Goal: Information Seeking & Learning: Learn about a topic

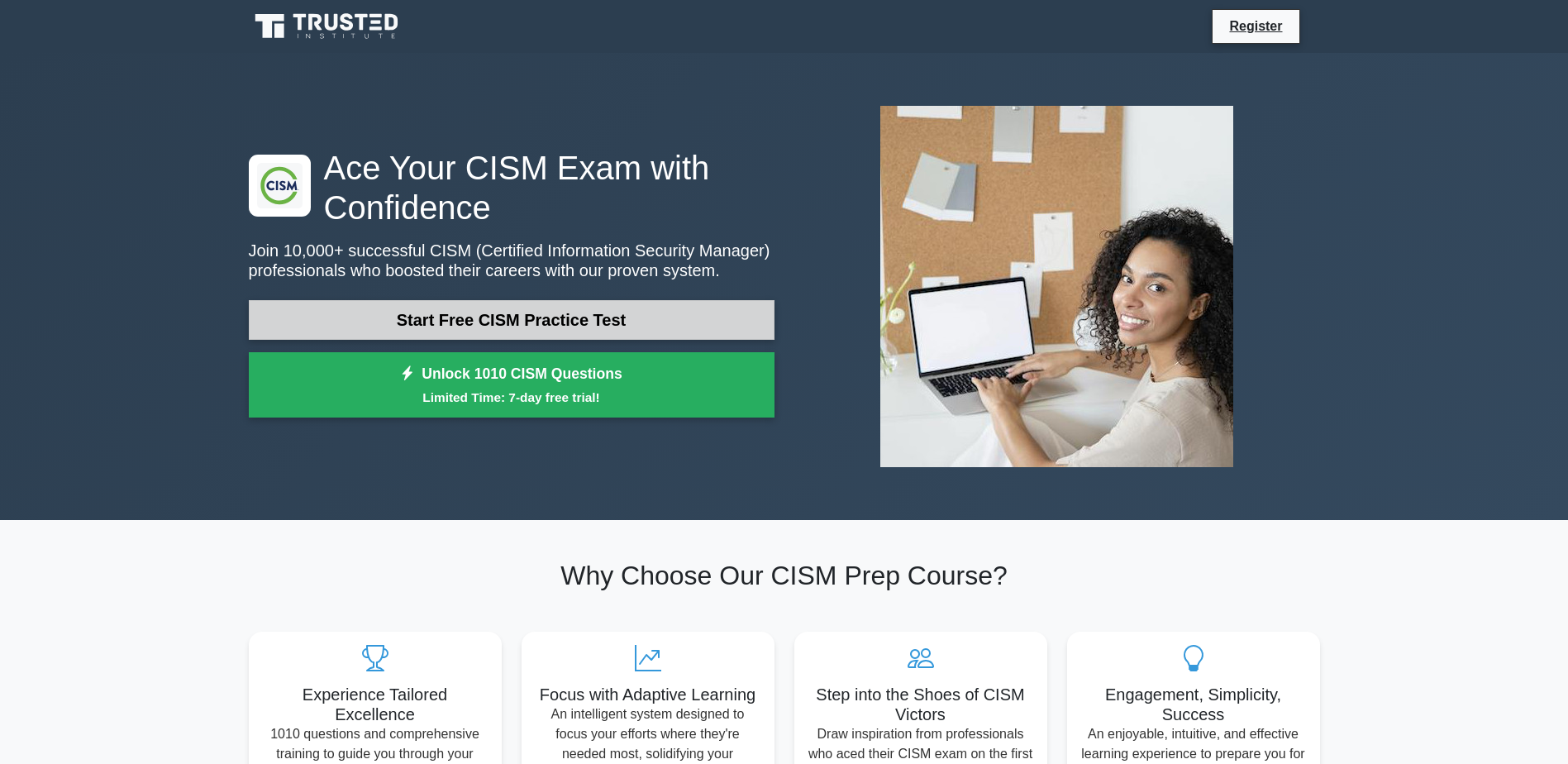
click at [485, 319] on link "Start Free CISM Practice Test" at bounding box center [511, 320] width 525 height 40
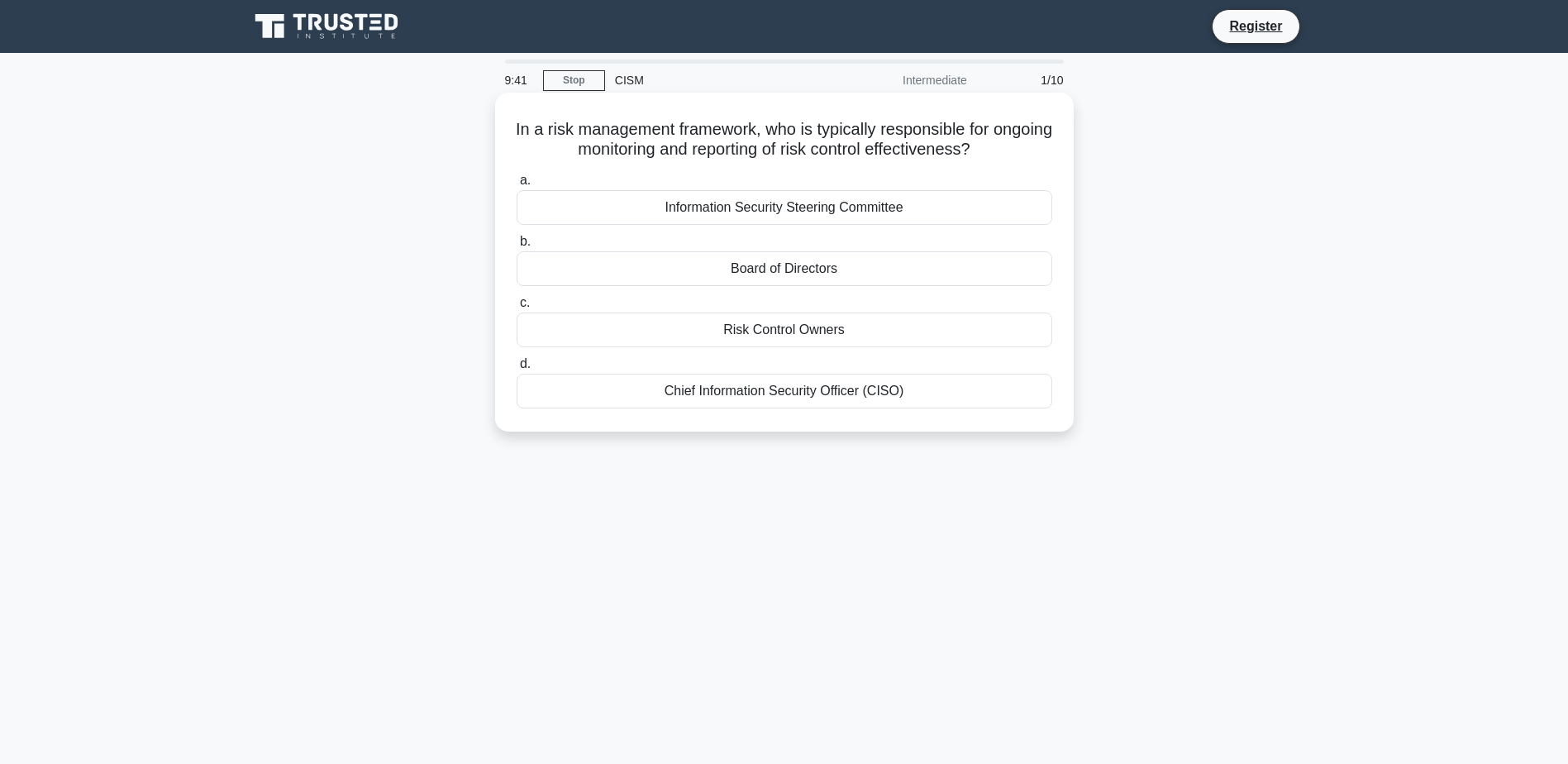
click at [901, 398] on div "Chief Information Security Officer (CISO)" at bounding box center [784, 391] width 536 height 35
click at [517, 370] on input "d. Chief Information Security Officer (CISO)" at bounding box center [517, 364] width 0 height 10
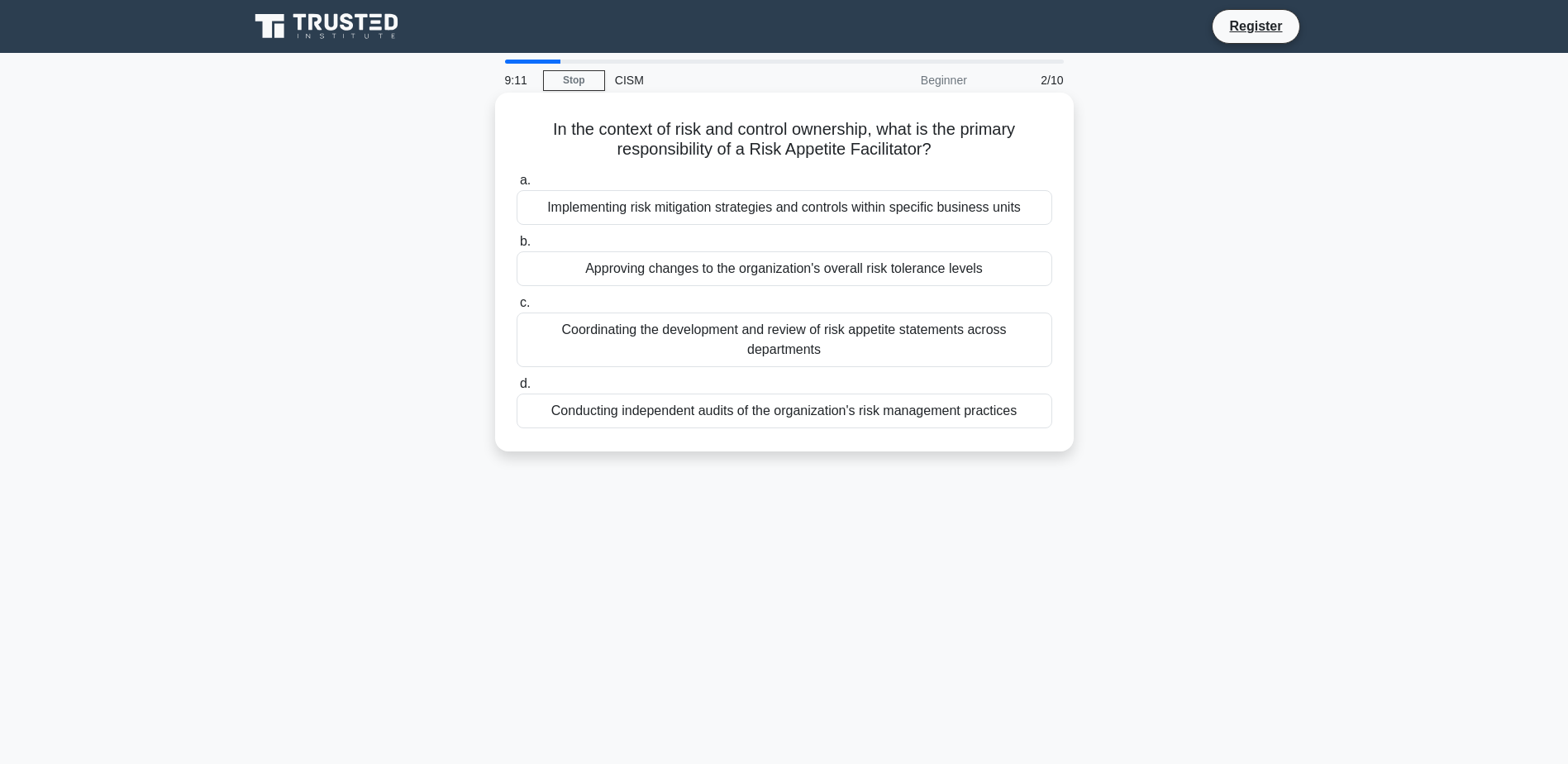
click at [921, 350] on div "Coordinating the development and review of risk appetite statements across depa…" at bounding box center [784, 339] width 536 height 54
click at [517, 309] on input "c. Coordinating the development and review of risk appetite statements across d…" at bounding box center [517, 302] width 0 height 10
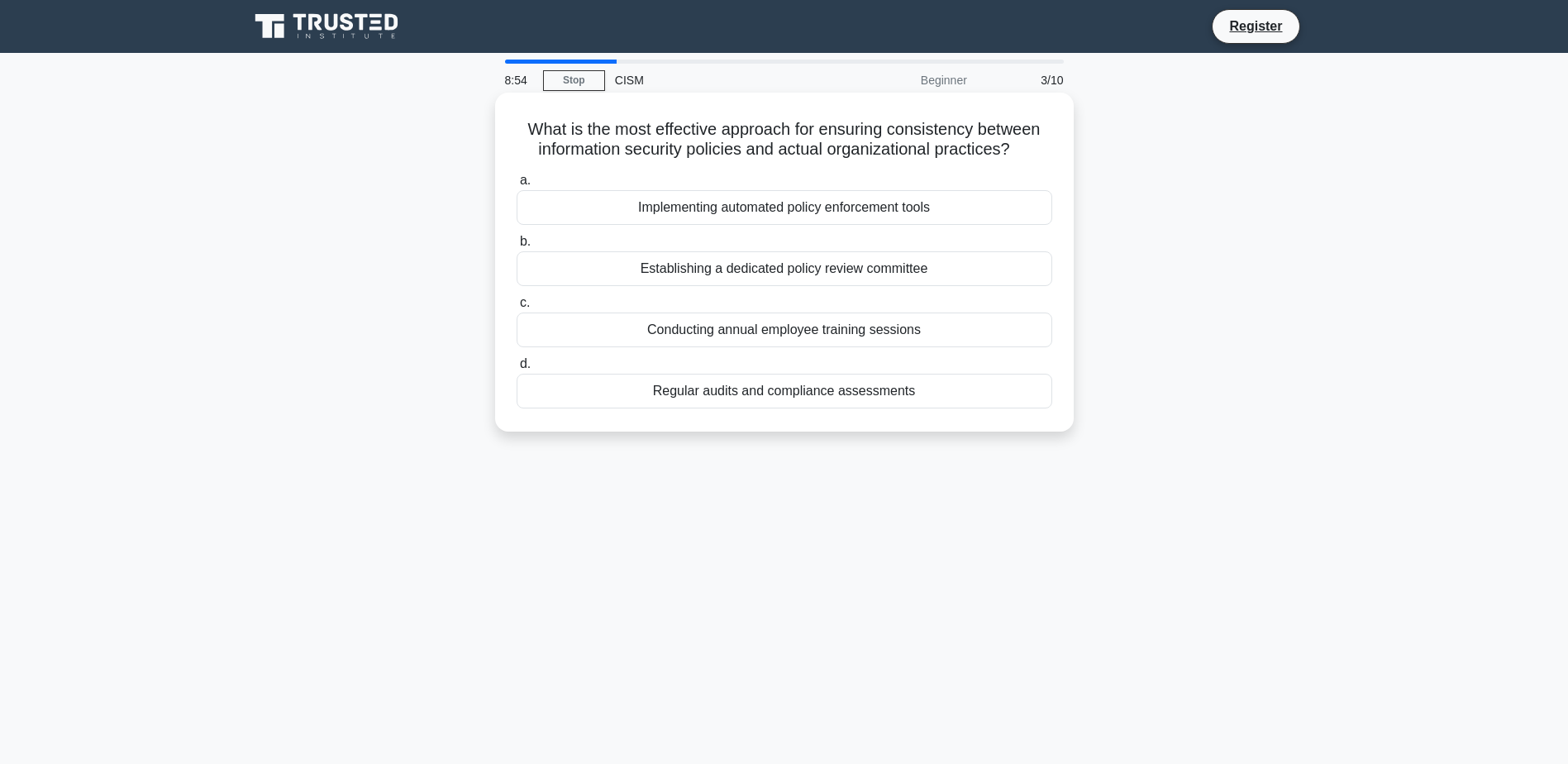
click at [898, 404] on div "Regular audits and compliance assessments" at bounding box center [784, 391] width 536 height 35
click at [517, 370] on input "d. Regular audits and compliance assessments" at bounding box center [517, 364] width 0 height 10
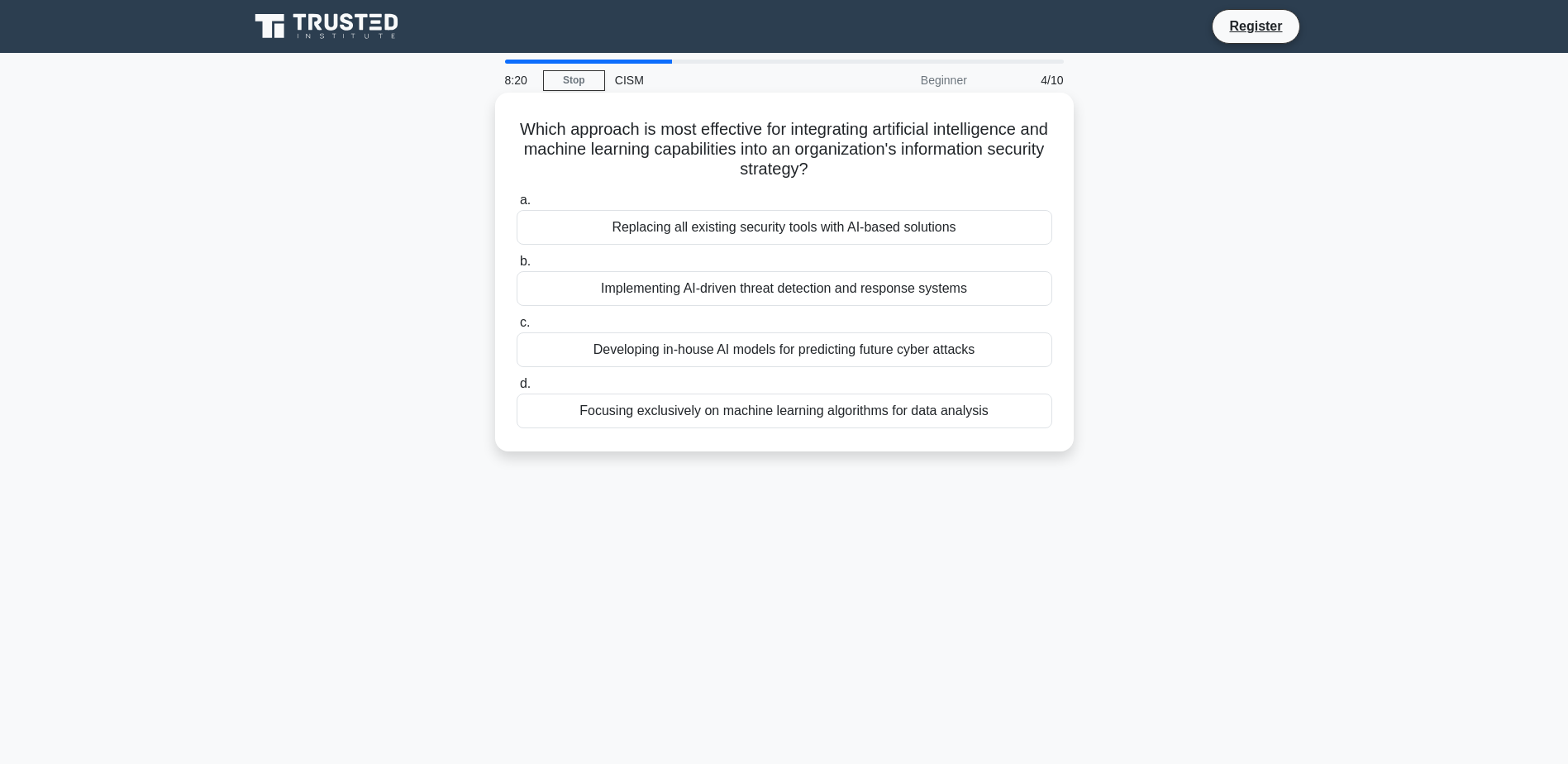
click at [941, 296] on div "Implementing AI-driven threat detection and response systems" at bounding box center [784, 288] width 536 height 35
click at [517, 267] on input "b. Implementing AI-driven threat detection and response systems" at bounding box center [517, 261] width 0 height 10
click at [921, 408] on div "Rebuild affected containers from verified clean images" at bounding box center [784, 411] width 536 height 35
click at [517, 390] on input "d. Rebuild affected containers from verified clean images" at bounding box center [517, 384] width 0 height 10
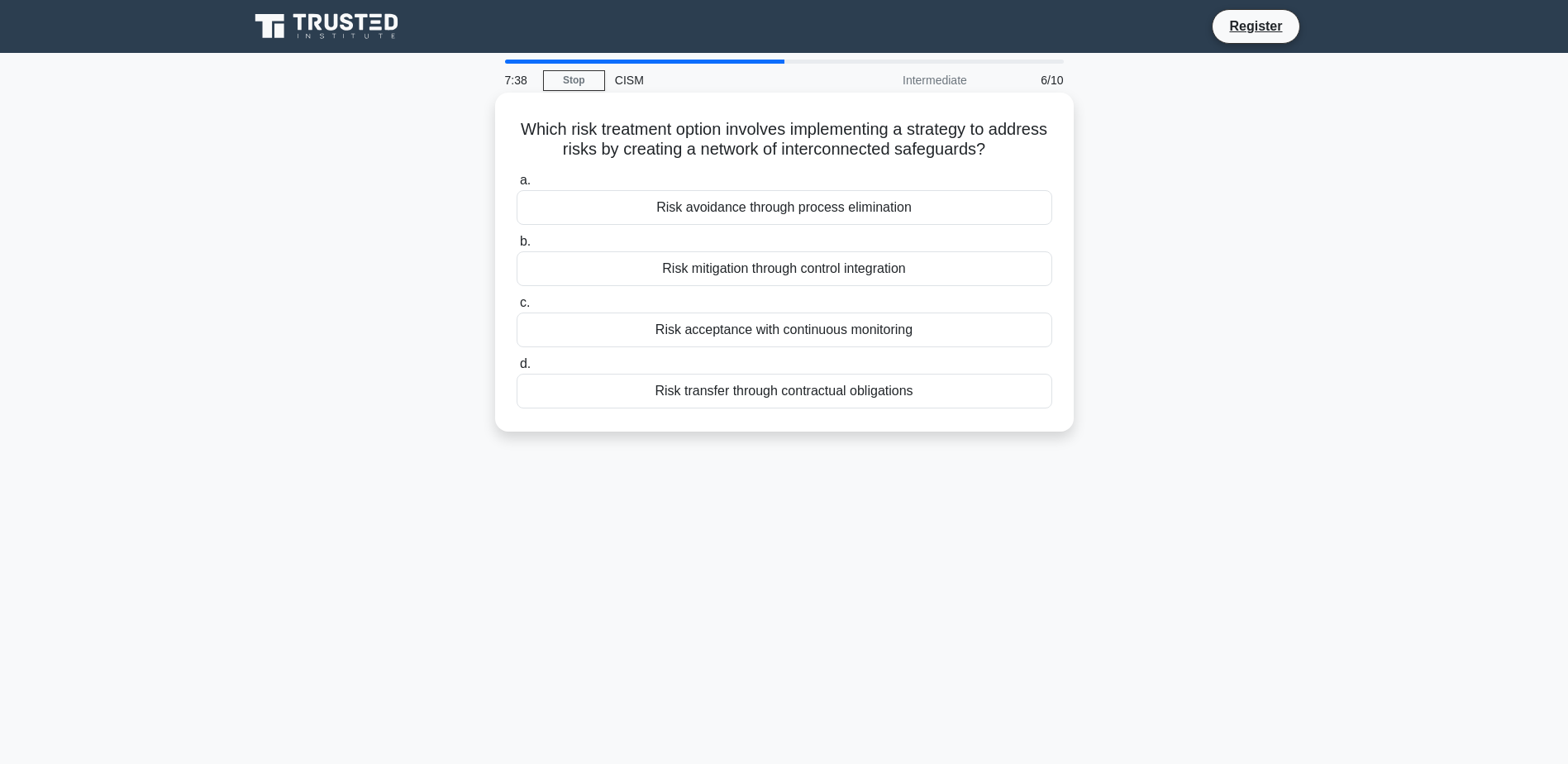
click at [992, 273] on div "Risk mitigation through control integration" at bounding box center [784, 269] width 536 height 35
click at [517, 247] on input "b. Risk mitigation through control integration" at bounding box center [517, 241] width 0 height 10
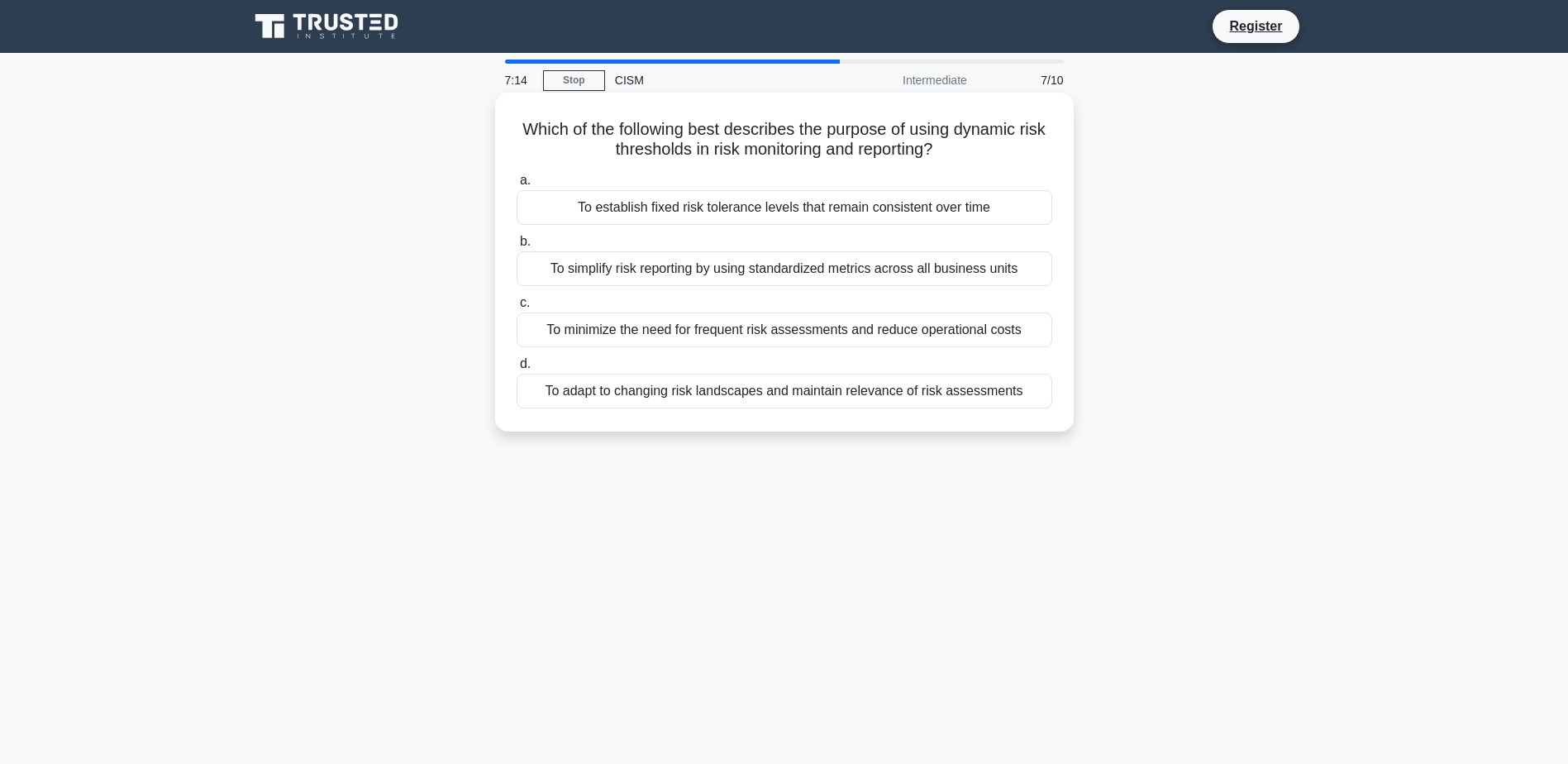
click at [844, 397] on div "To adapt to changing risk landscapes and maintain relevance of risk assessments" at bounding box center [784, 391] width 536 height 35
click at [517, 370] on input "d. To adapt to changing risk landscapes and maintain relevance of risk assessme…" at bounding box center [517, 364] width 0 height 10
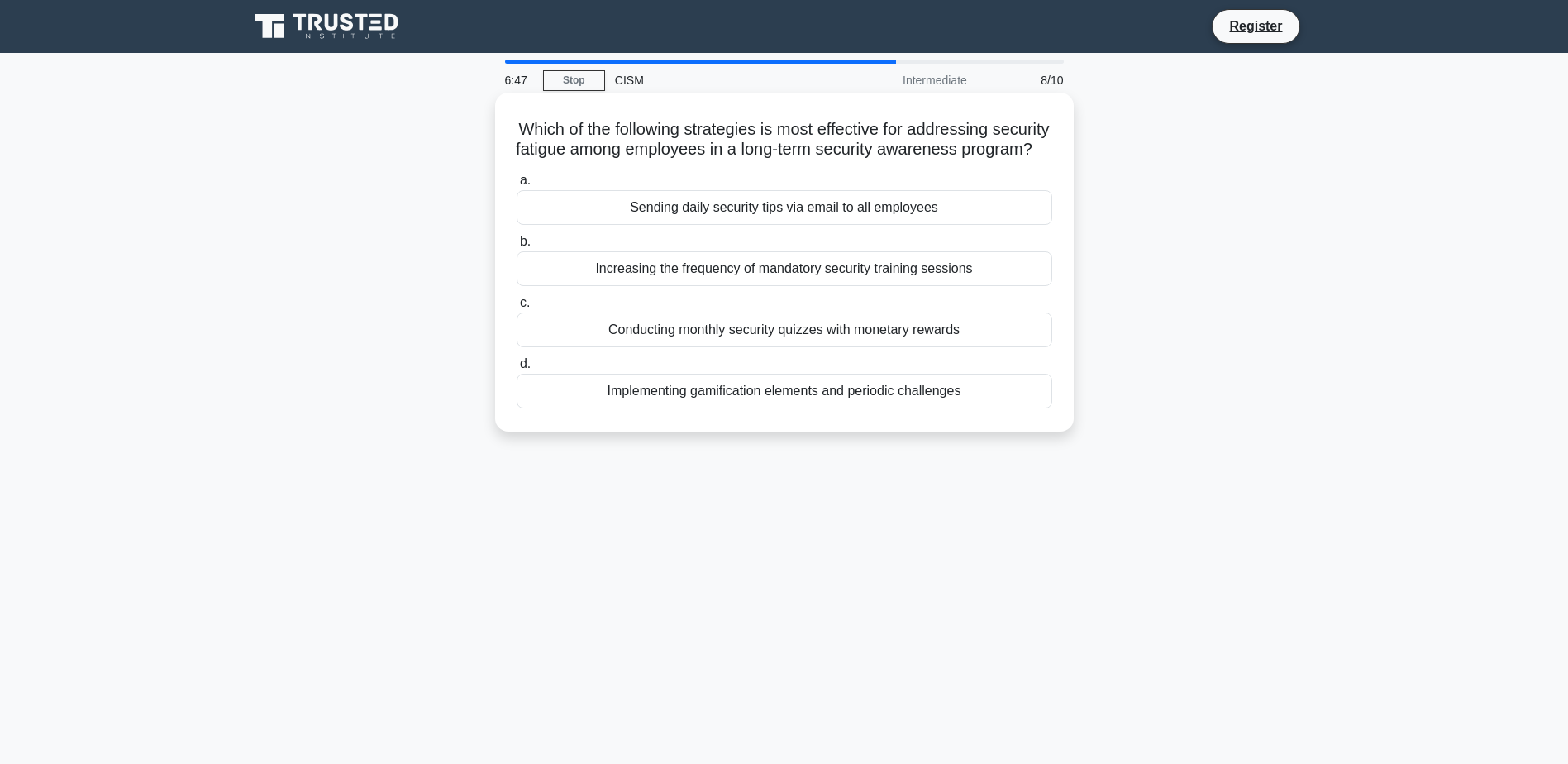
click at [857, 409] on div "Implementing gamification elements and periodic challenges" at bounding box center [784, 391] width 536 height 35
click at [517, 370] on input "d. Implementing gamification elements and periodic challenges" at bounding box center [517, 364] width 0 height 10
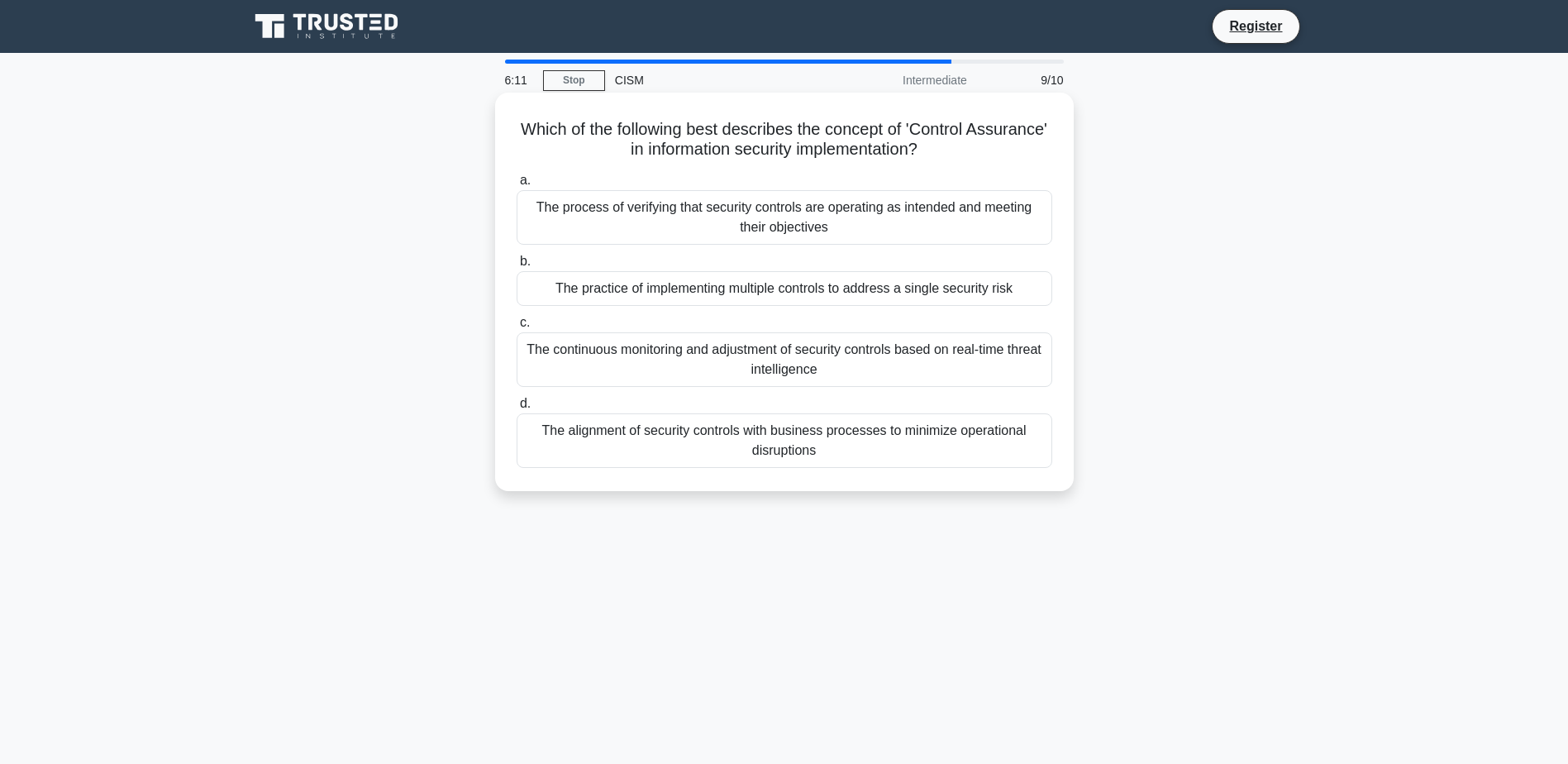
click at [953, 222] on div "The process of verifying that security controls are operating as intended and m…" at bounding box center [784, 217] width 536 height 54
click at [517, 186] on input "a. The process of verifying that security controls are operating as intended an…" at bounding box center [517, 180] width 0 height 10
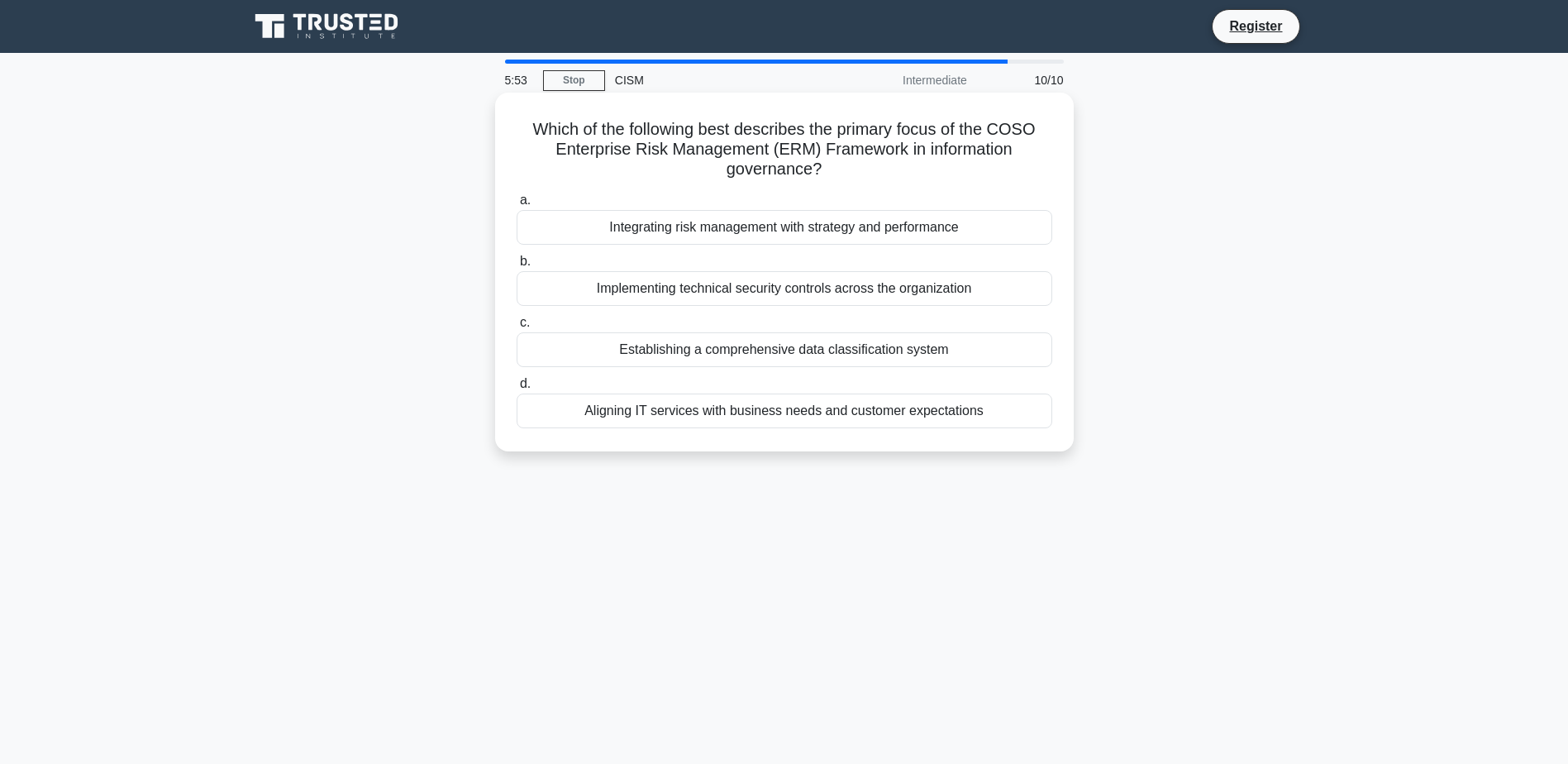
click at [929, 358] on div "Establishing a comprehensive data classification system" at bounding box center [784, 350] width 536 height 35
click at [517, 328] on input "c. Establishing a comprehensive data classification system" at bounding box center [517, 322] width 0 height 10
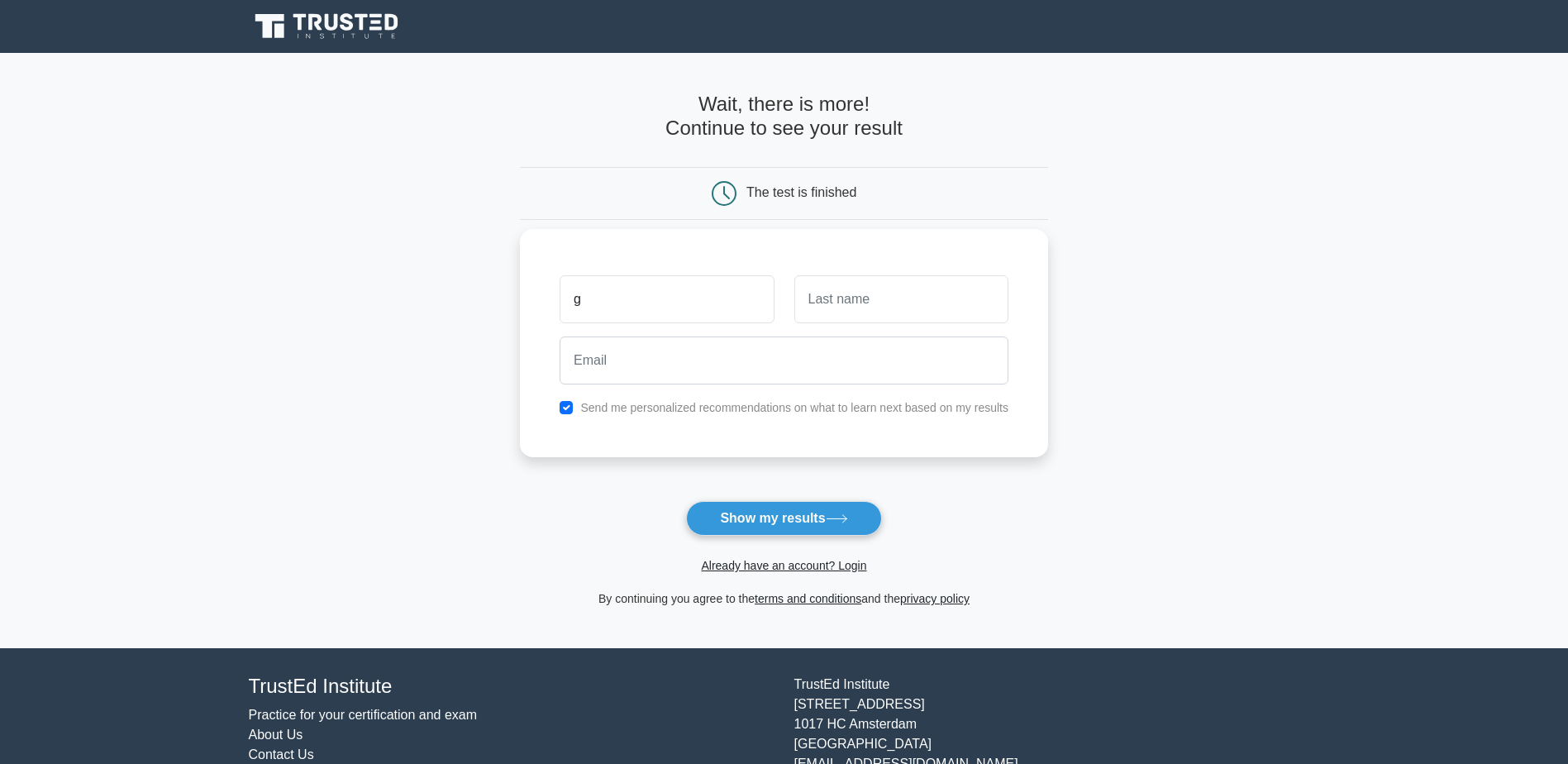
type input "g"
click at [824, 308] on input "text" at bounding box center [900, 299] width 214 height 48
type input "g"
click at [701, 376] on input "email" at bounding box center [784, 360] width 449 height 48
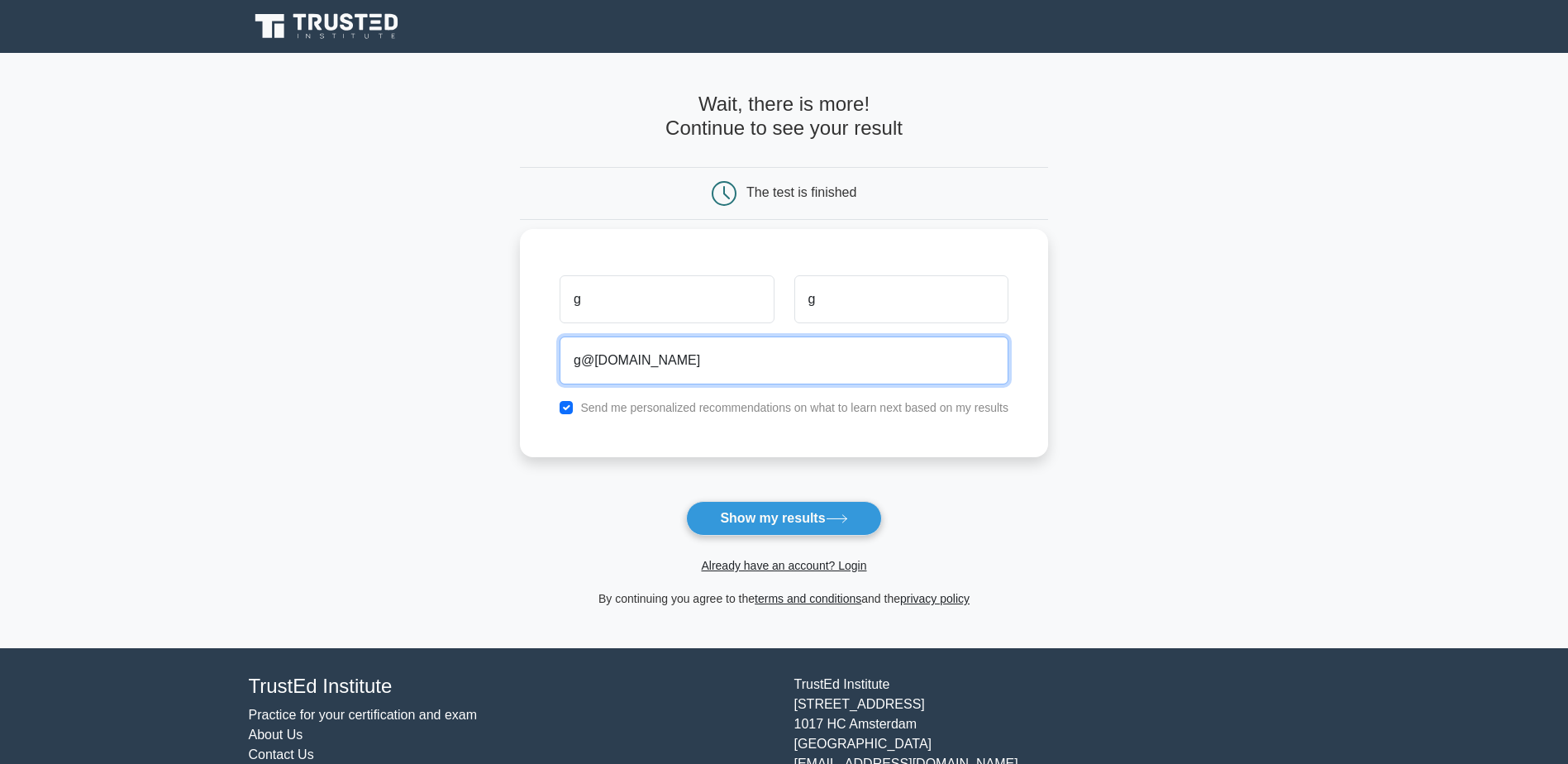
type input "g@g.edu"
click at [565, 409] on input "checkbox" at bounding box center [566, 408] width 13 height 13
checkbox input "false"
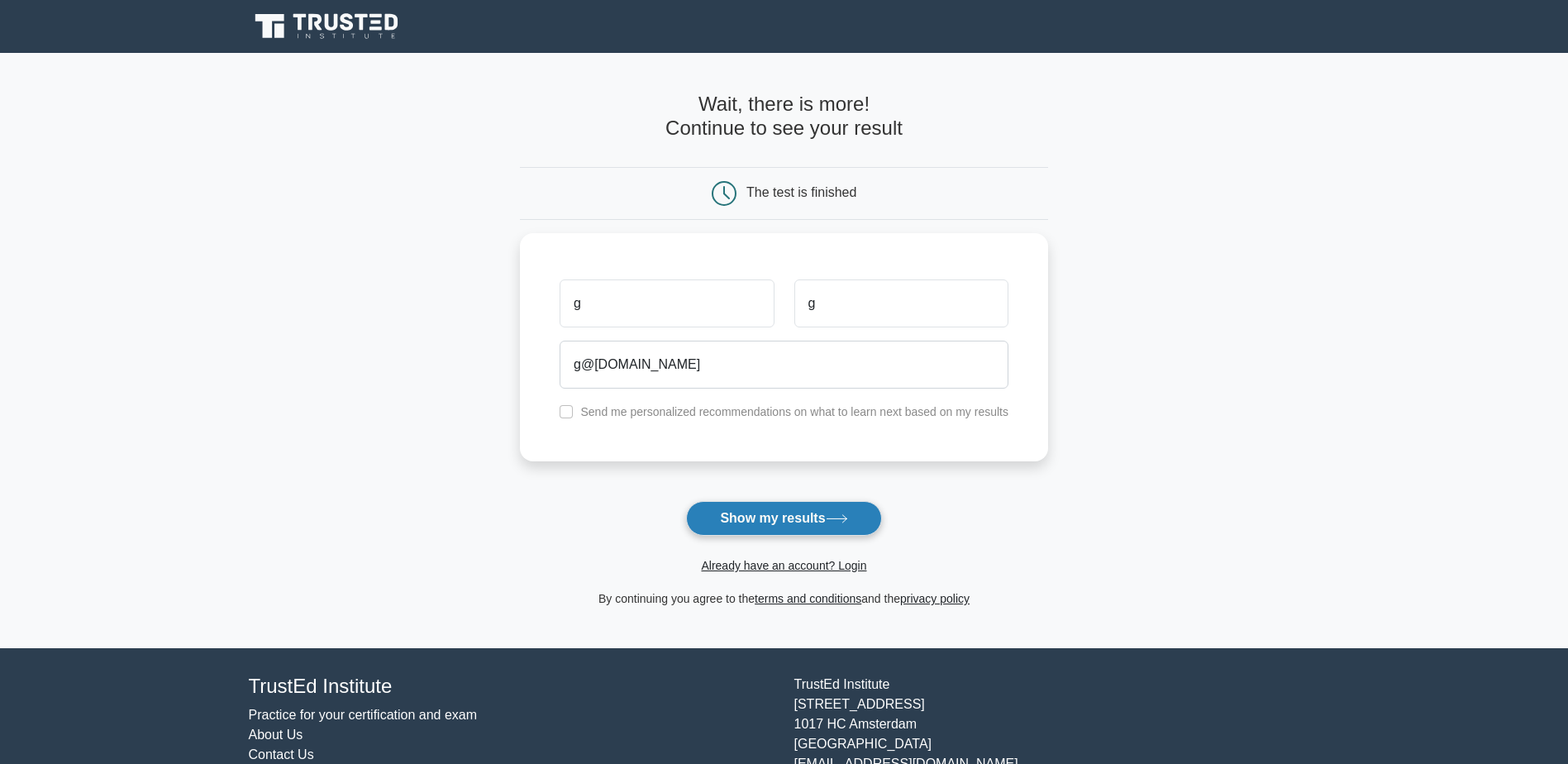
click at [794, 524] on button "Show my results" at bounding box center [783, 518] width 195 height 35
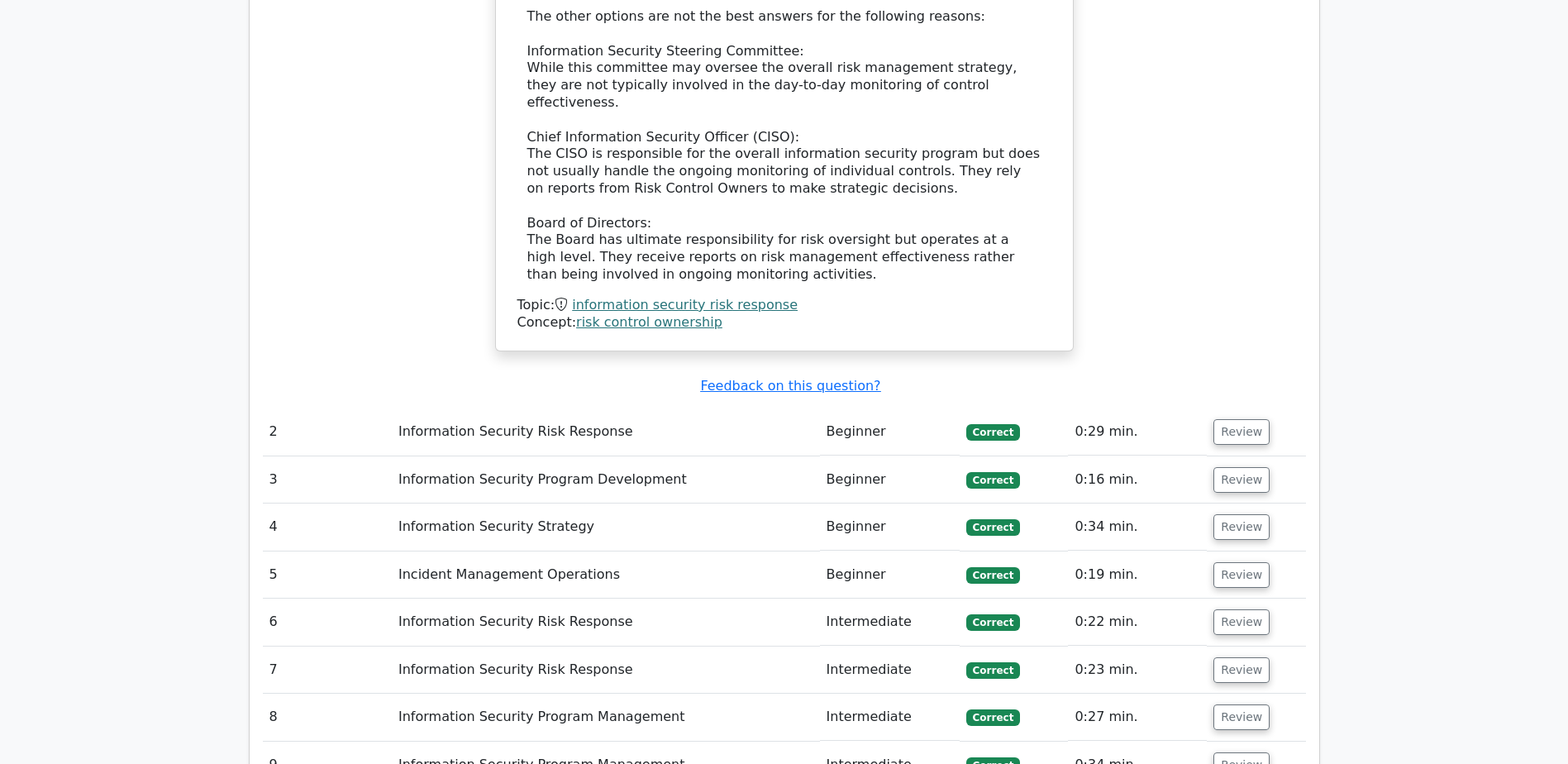
scroll to position [1985, 0]
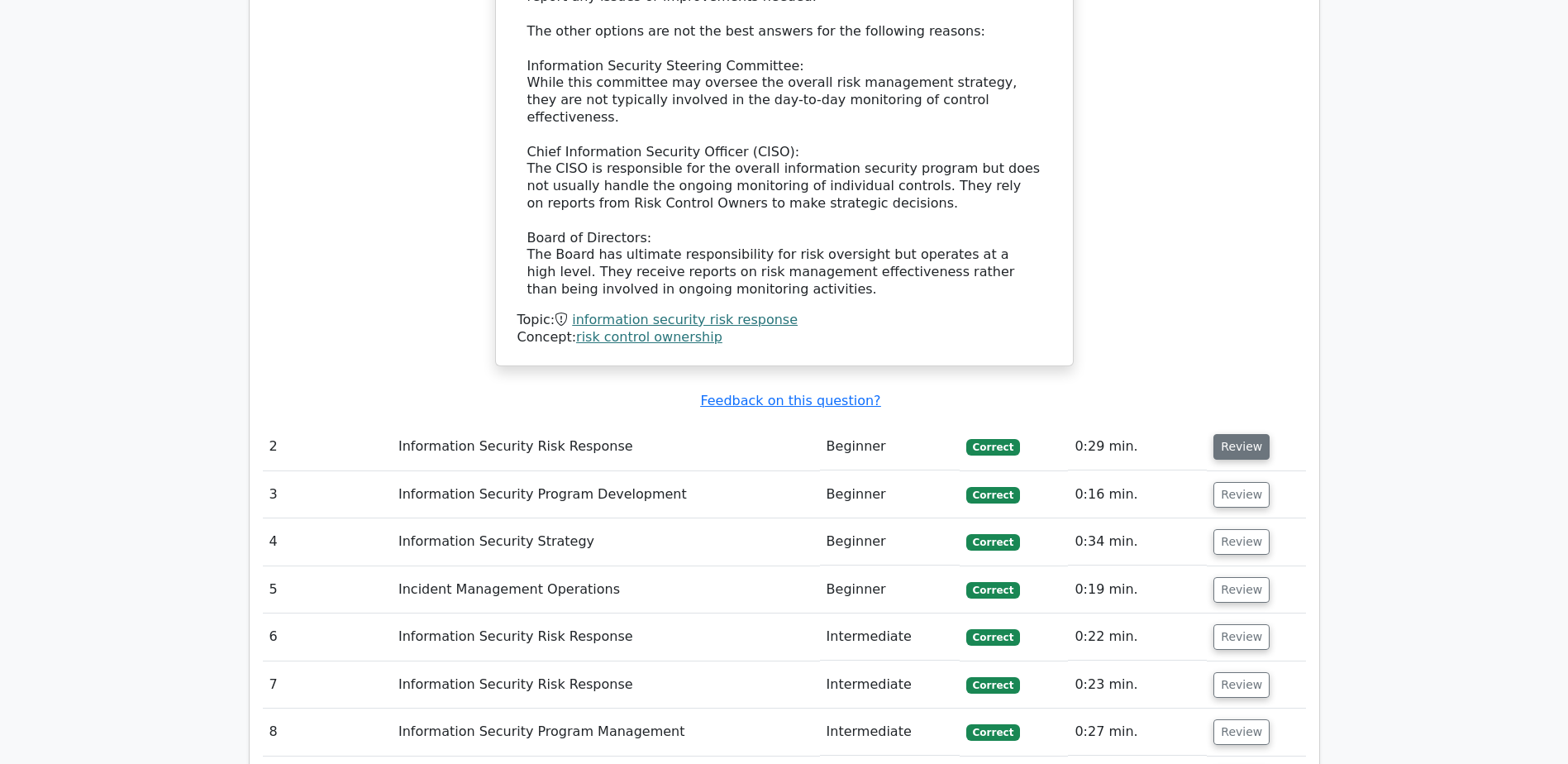
click at [1244, 434] on button "Review" at bounding box center [1241, 447] width 56 height 26
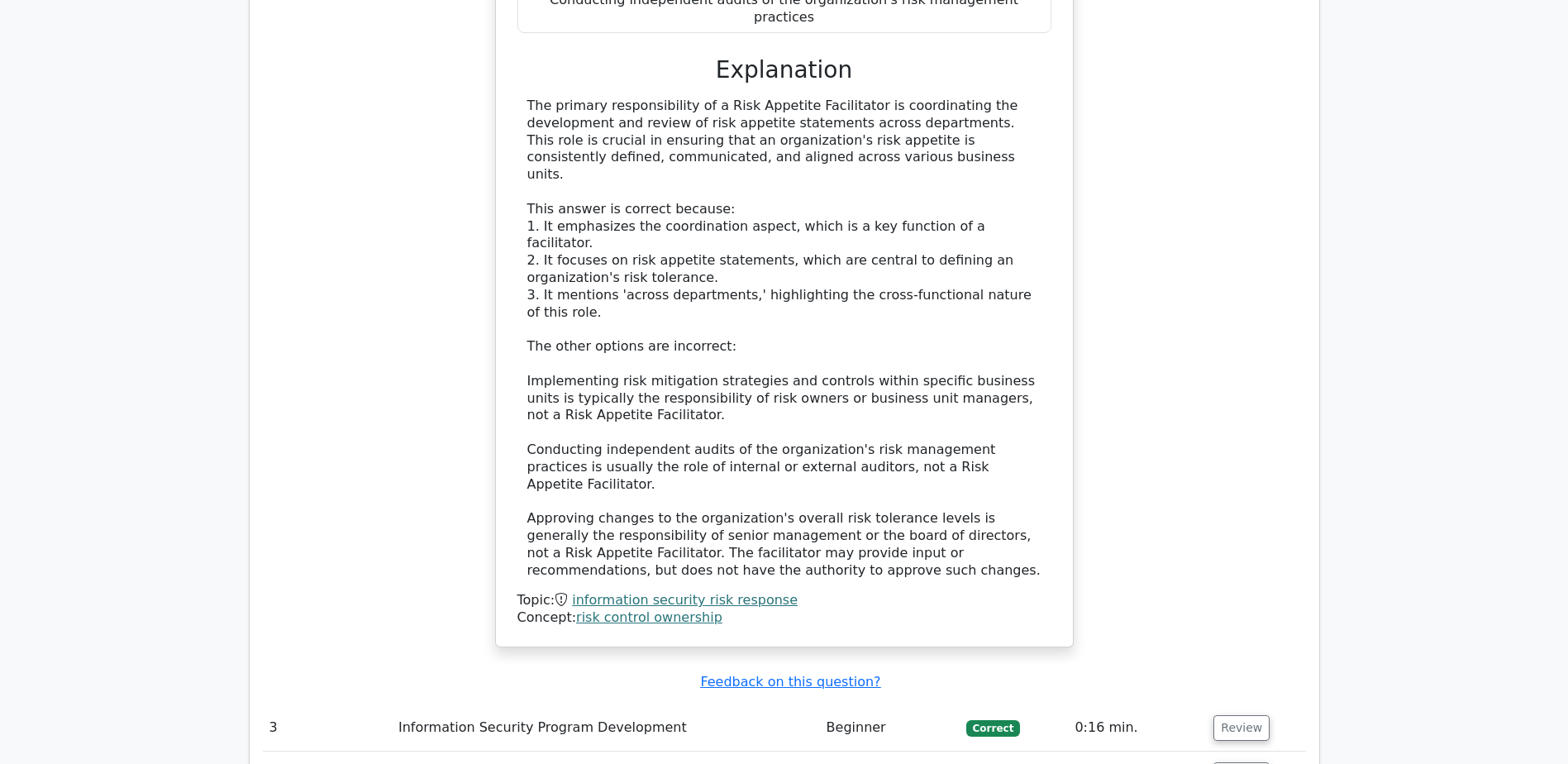
scroll to position [3225, 0]
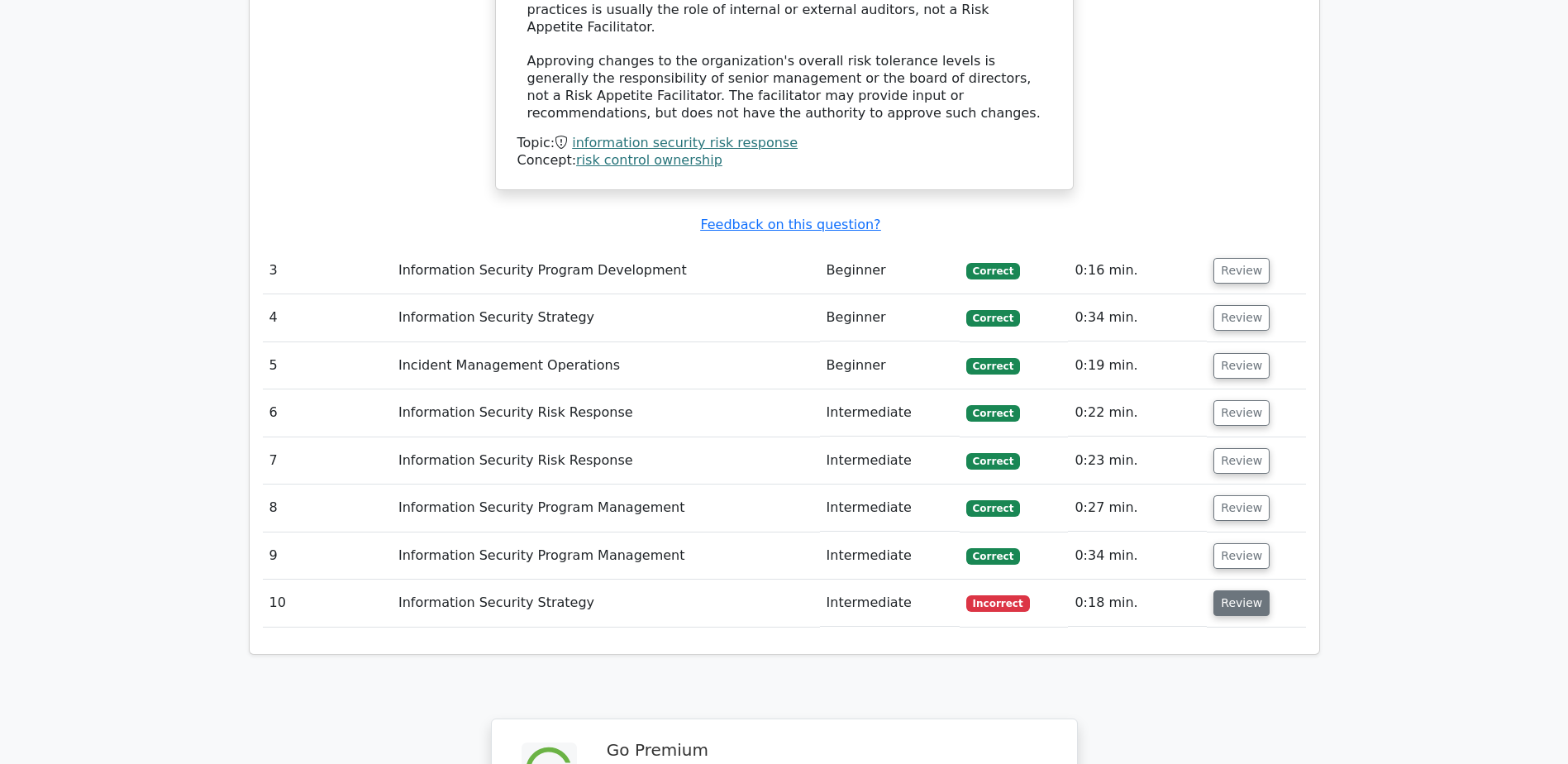
click at [1241, 590] on button "Review" at bounding box center [1241, 602] width 56 height 26
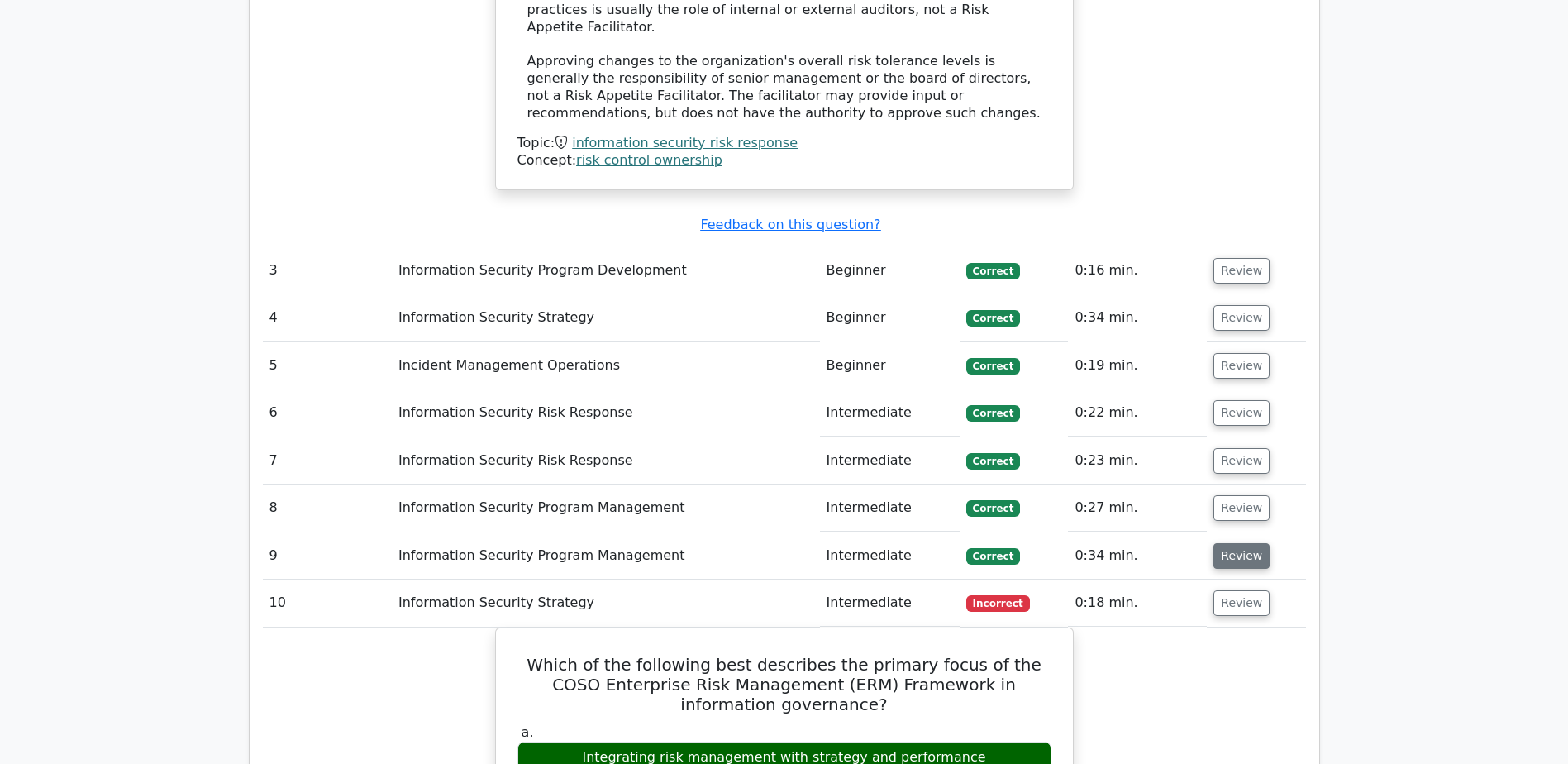
click at [1236, 544] on button "Review" at bounding box center [1241, 556] width 56 height 26
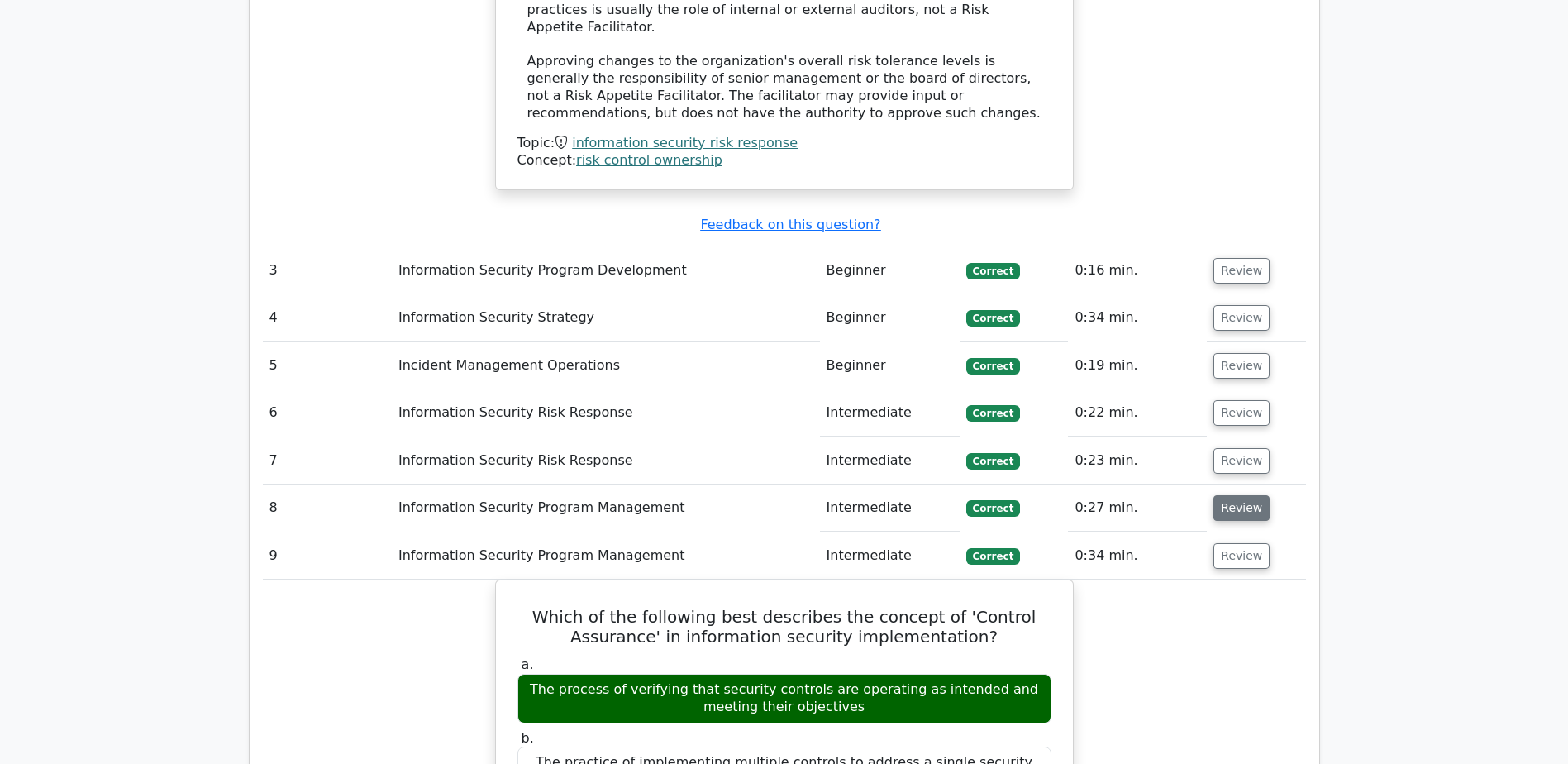
click at [1230, 495] on button "Review" at bounding box center [1241, 507] width 56 height 26
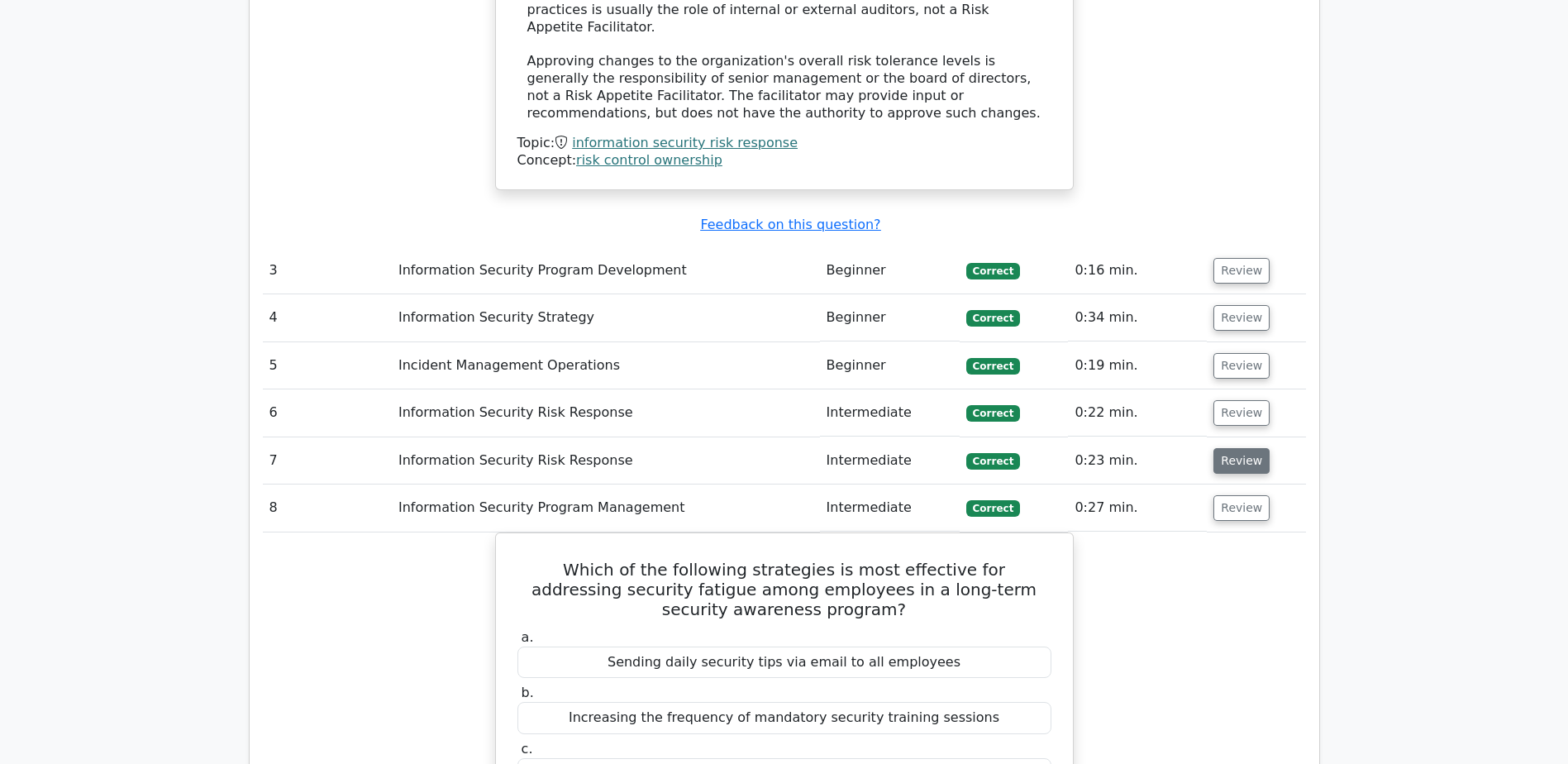
click at [1230, 449] on button "Review" at bounding box center [1241, 461] width 56 height 26
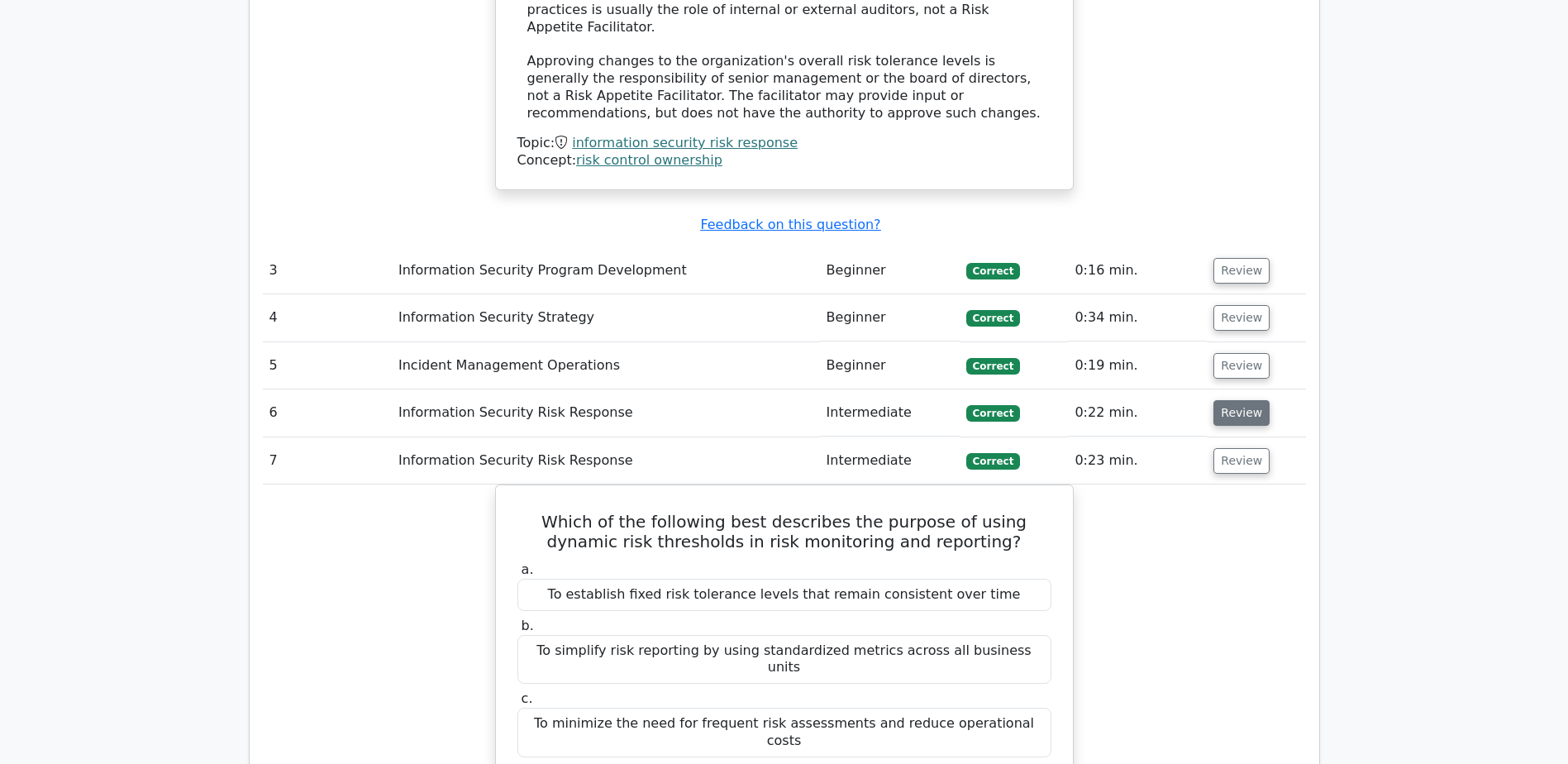
click at [1239, 400] on button "Review" at bounding box center [1241, 412] width 56 height 26
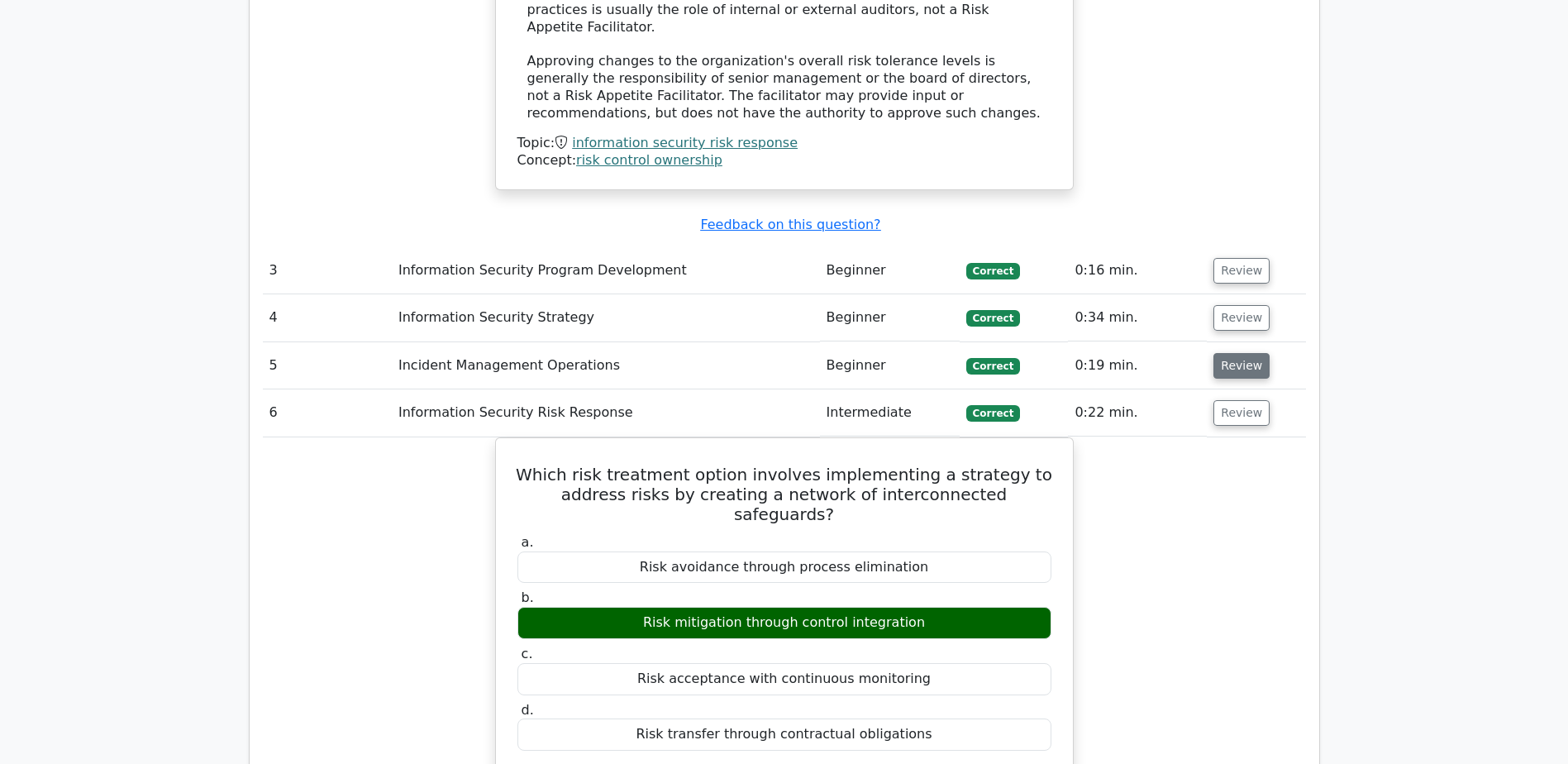
click at [1242, 353] on button "Review" at bounding box center [1241, 366] width 56 height 26
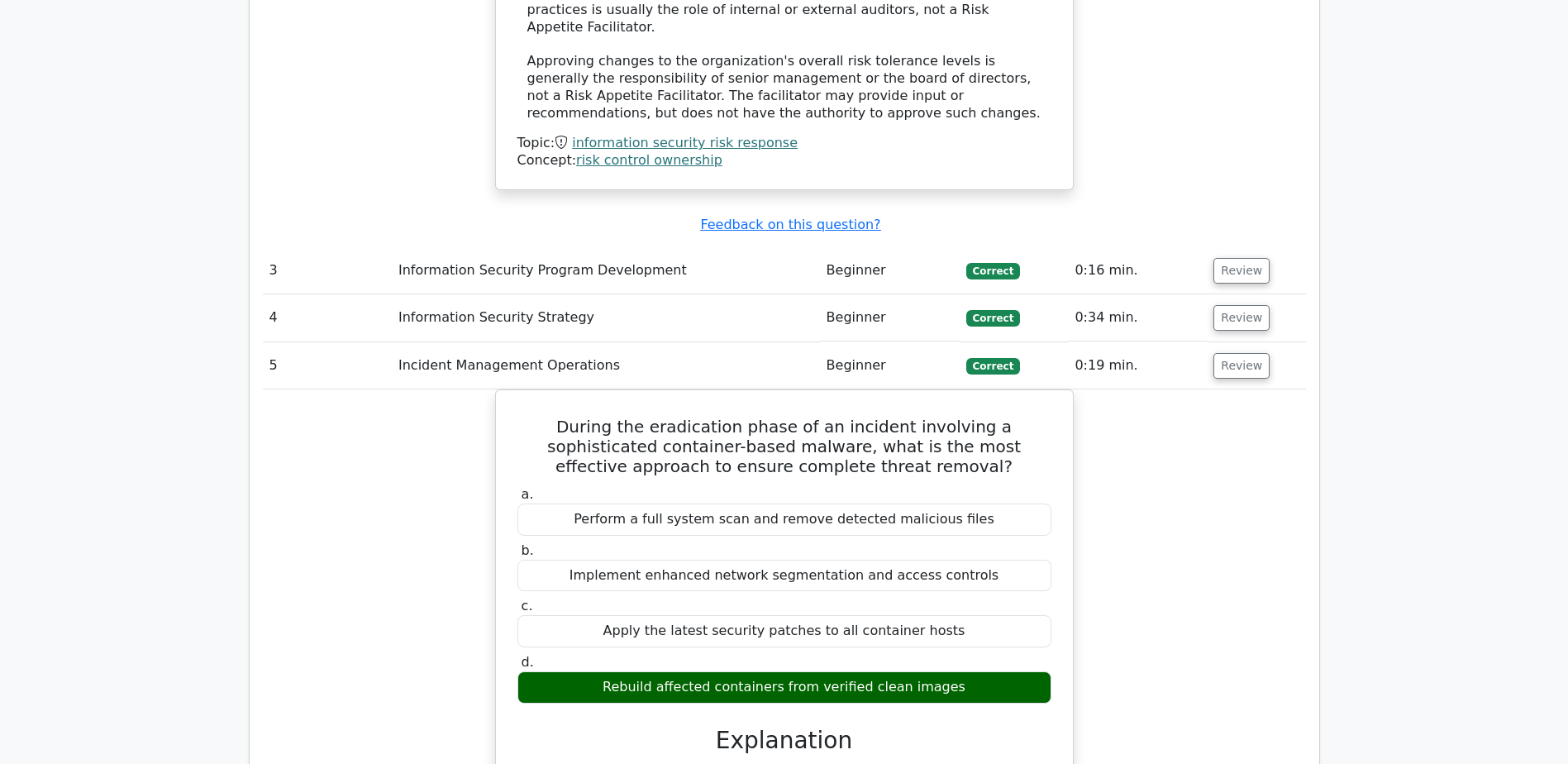
drag, startPoint x: 1238, startPoint y: 105, endPoint x: 1238, endPoint y: 86, distance: 19.0
click at [1238, 305] on button "Review" at bounding box center [1241, 317] width 56 height 26
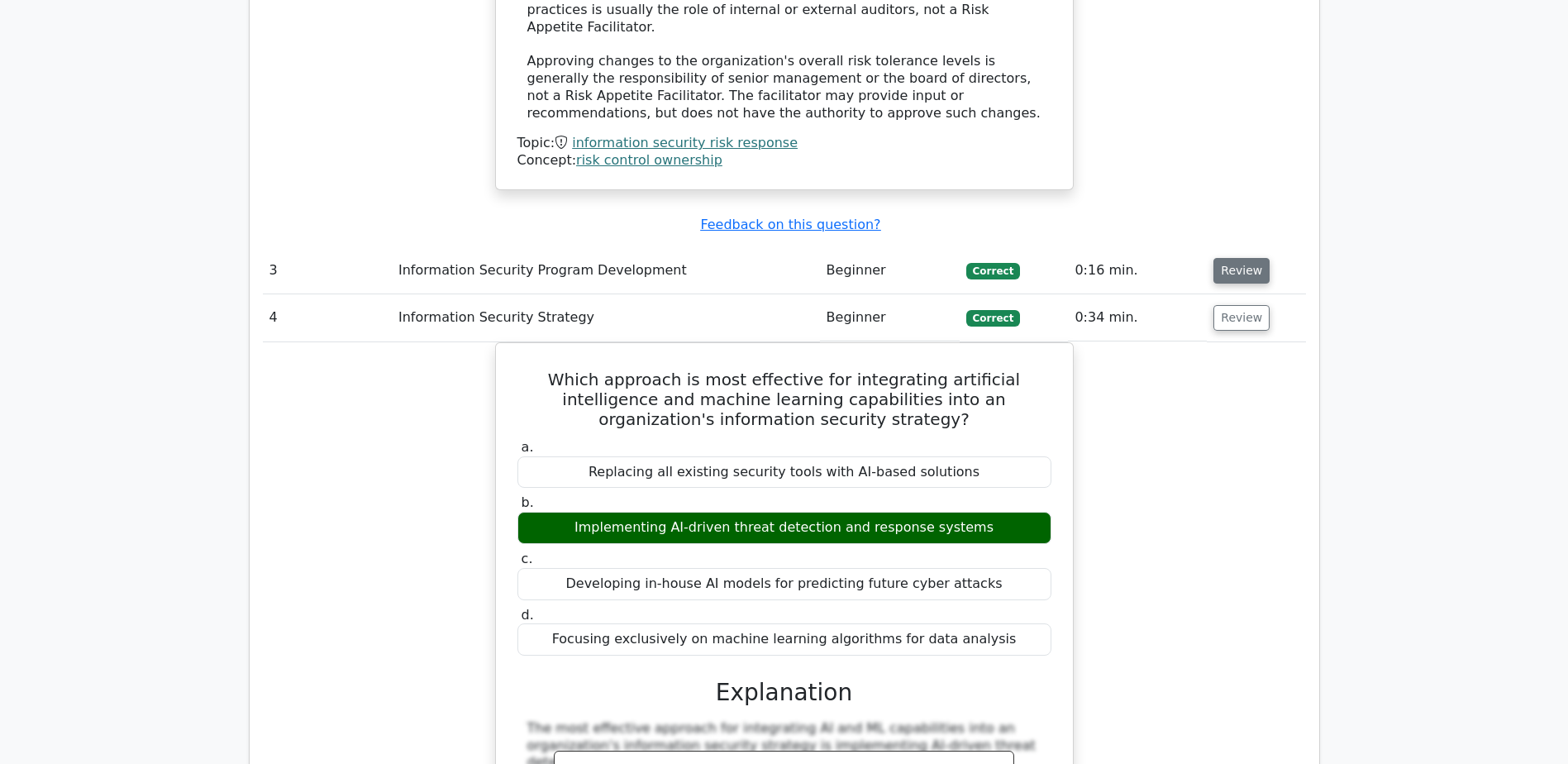
click at [1231, 258] on button "Review" at bounding box center [1241, 271] width 56 height 26
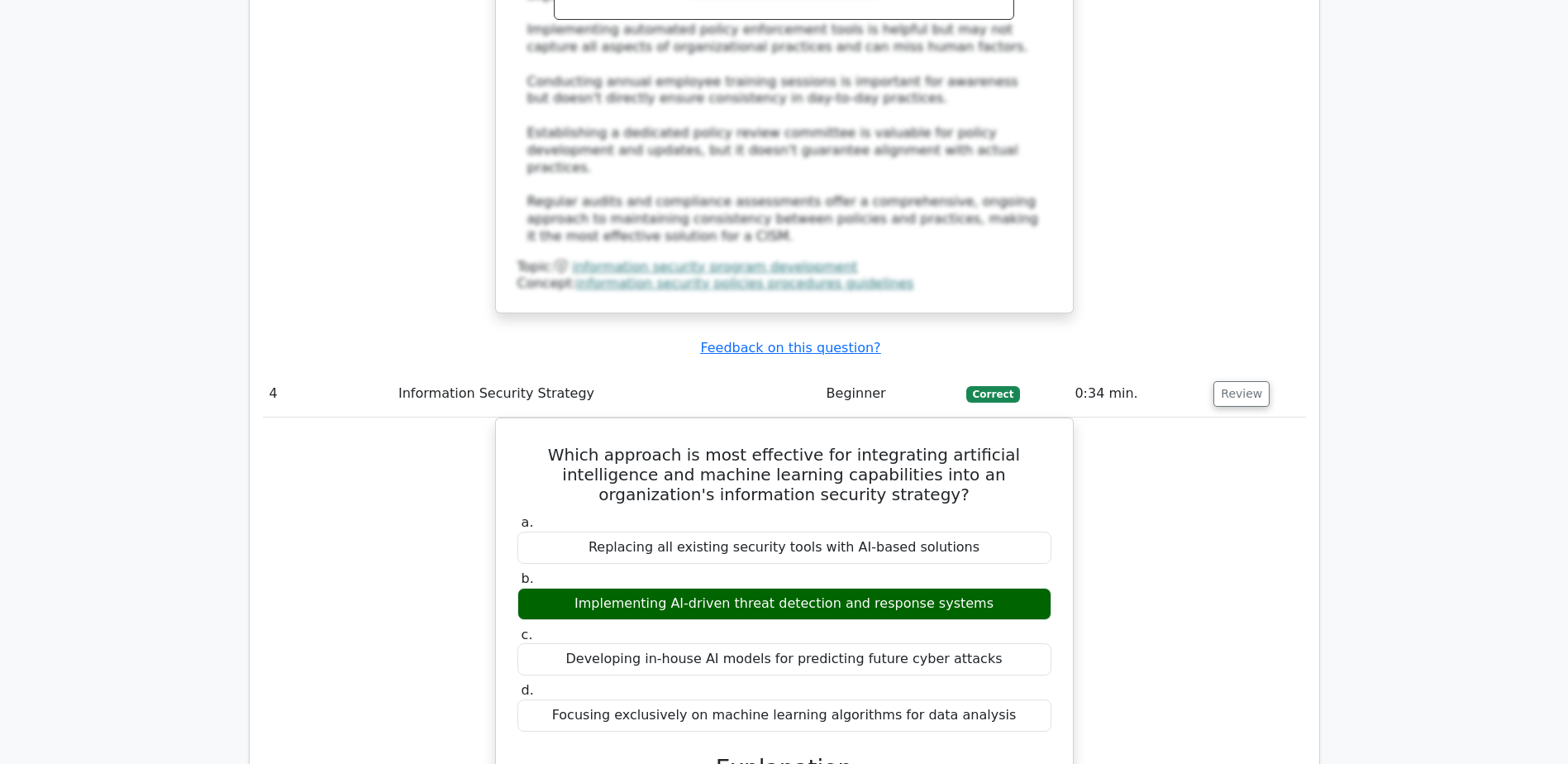
scroll to position [4135, 0]
